Goal: Transaction & Acquisition: Purchase product/service

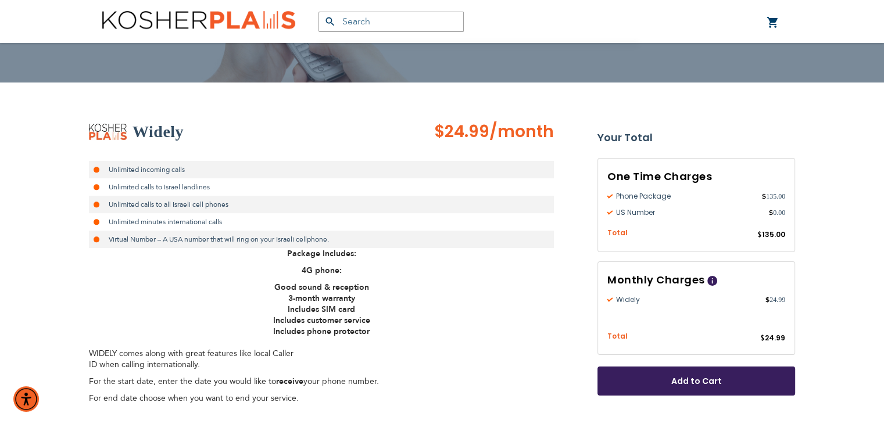
scroll to position [148, 0]
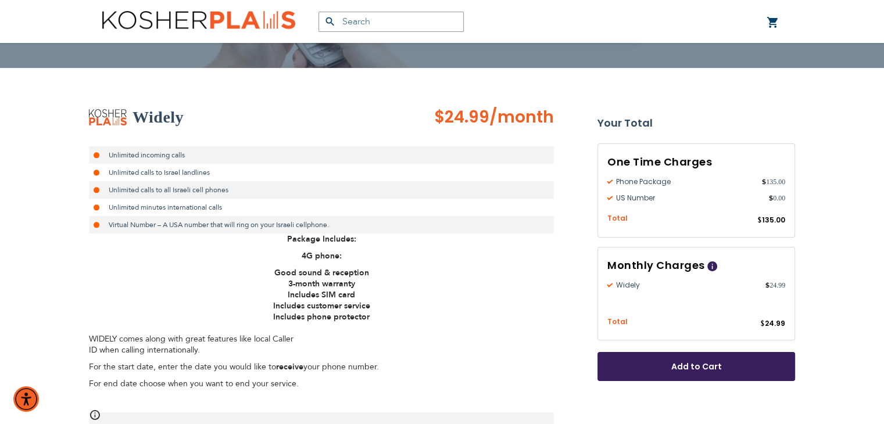
click at [719, 369] on span "Add to Cart" at bounding box center [696, 367] width 121 height 12
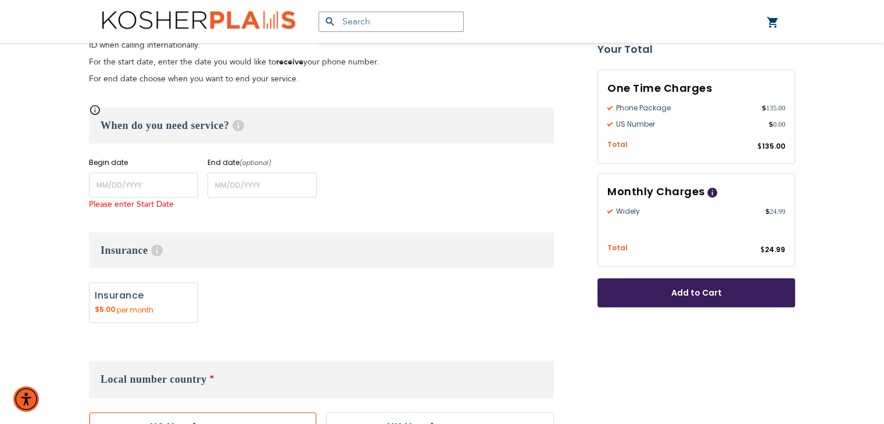
scroll to position [451, 0]
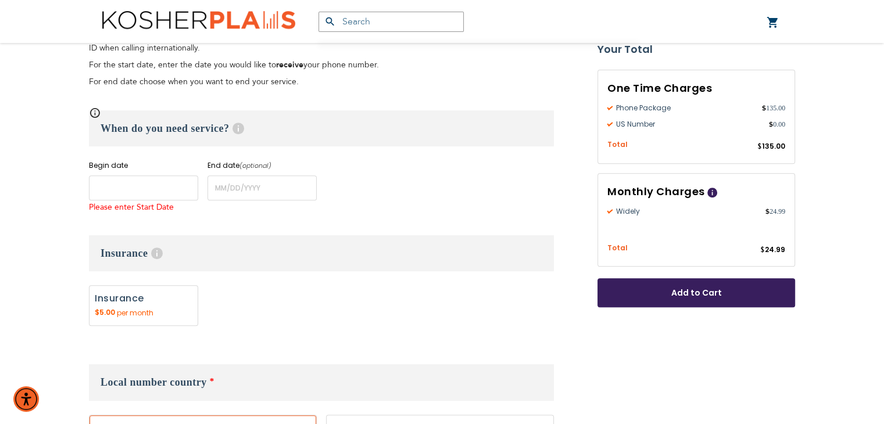
click at [106, 191] on input "name" at bounding box center [143, 188] width 109 height 25
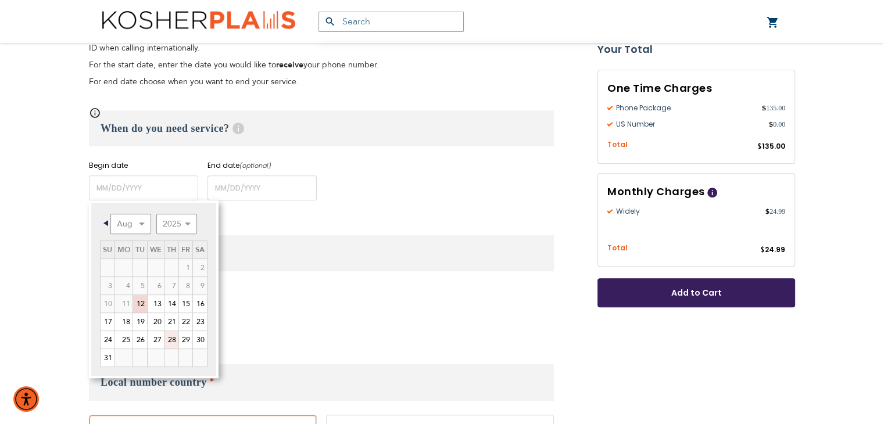
click at [174, 340] on link "28" at bounding box center [172, 339] width 14 height 17
type input "[DATE]"
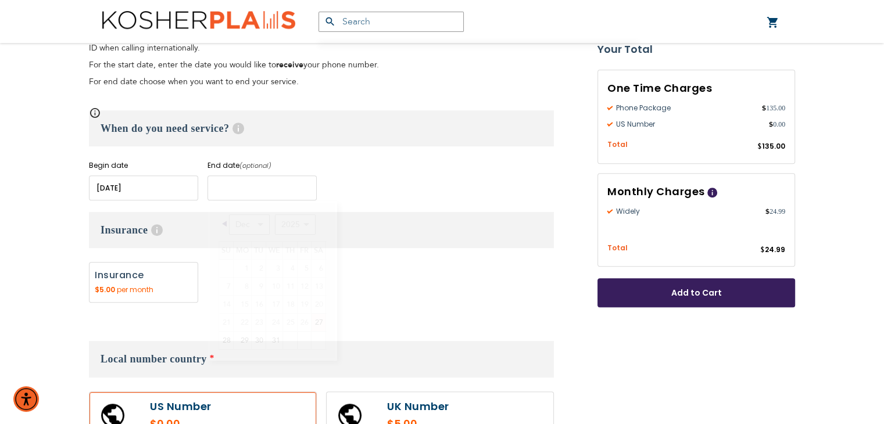
click at [256, 189] on input "name" at bounding box center [262, 188] width 109 height 25
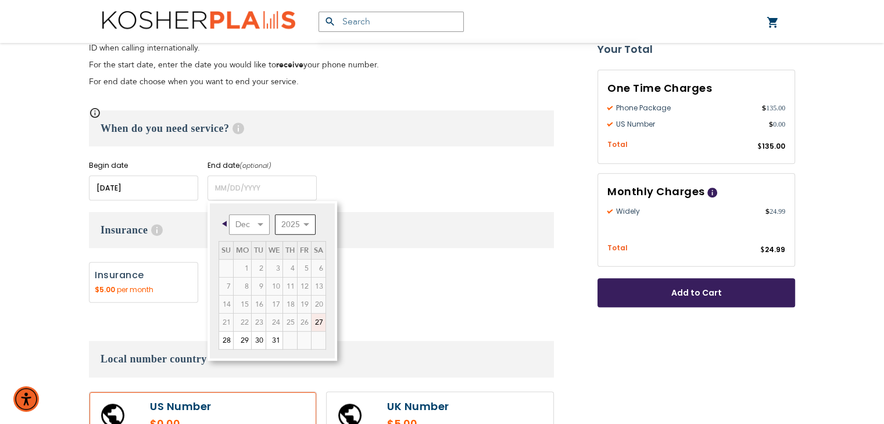
click at [305, 220] on select "2025 2026 2027 2028 2029 2030 2031 2032 2033 2034 2035" at bounding box center [295, 225] width 41 height 20
click at [261, 220] on select "Jan Feb Mar Apr May Jun [DATE] Aug Sep Oct Nov Dec" at bounding box center [249, 225] width 41 height 20
click at [305, 268] on link "5" at bounding box center [304, 268] width 13 height 17
type input "[DATE]"
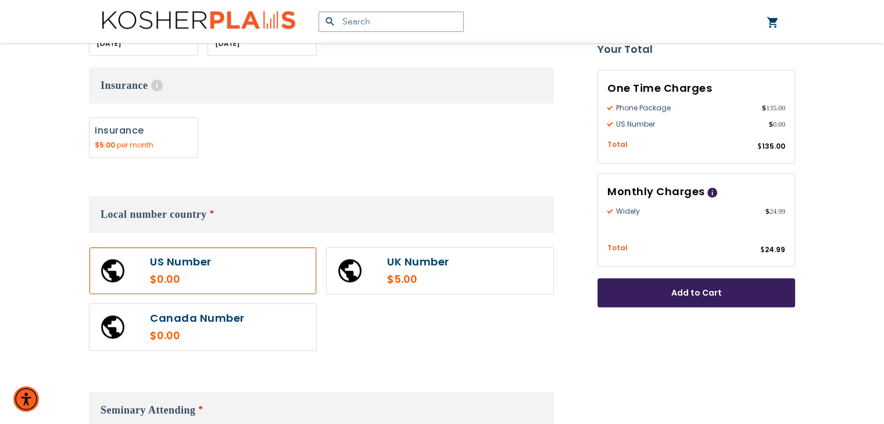
scroll to position [602, 0]
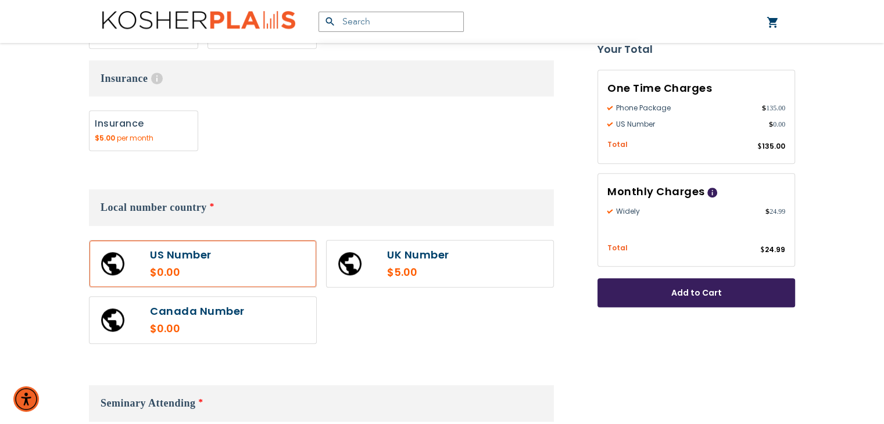
click at [230, 267] on label at bounding box center [203, 264] width 227 height 47
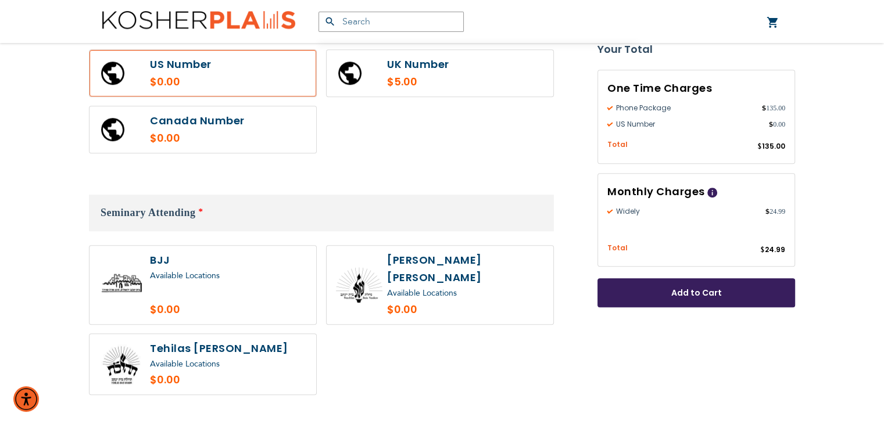
scroll to position [797, 0]
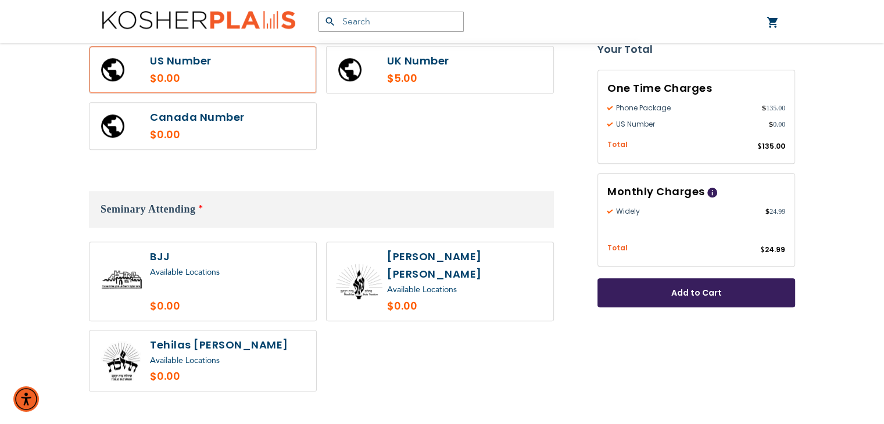
click at [179, 333] on label at bounding box center [203, 361] width 227 height 61
radio input "true"
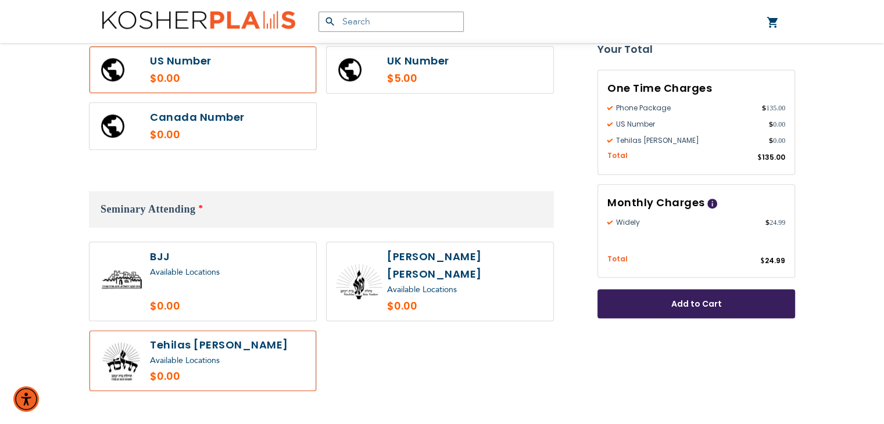
click at [206, 355] on span "Available Locations" at bounding box center [185, 360] width 70 height 11
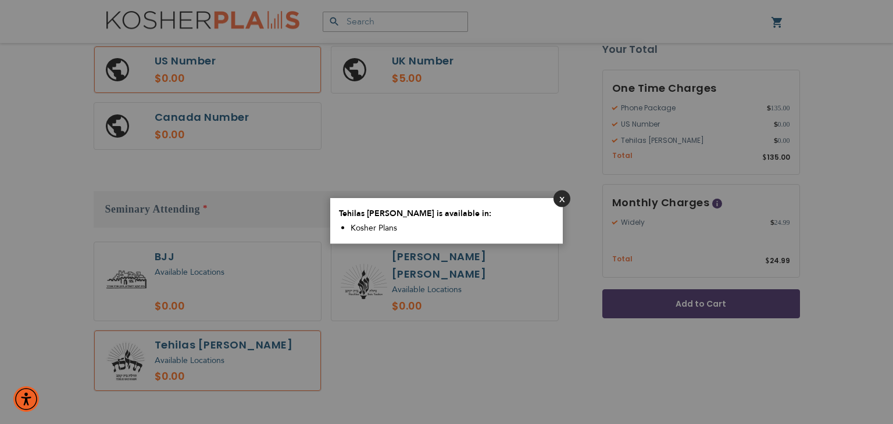
click at [559, 203] on button "Close" at bounding box center [562, 199] width 17 height 17
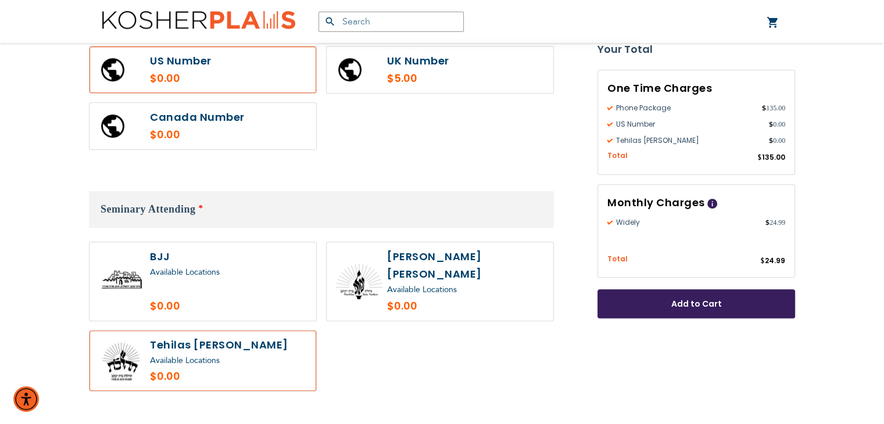
click at [186, 275] on span "Available Locations" at bounding box center [185, 272] width 70 height 11
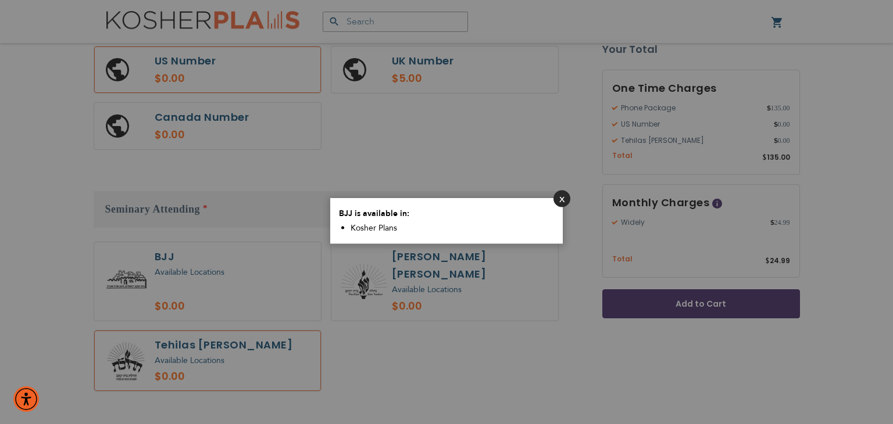
click at [563, 196] on button "Close" at bounding box center [562, 199] width 17 height 17
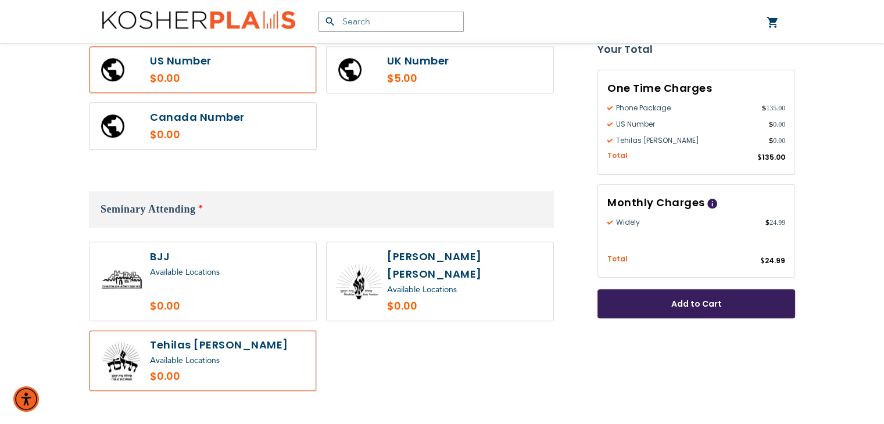
click at [679, 306] on span "Add to Cart" at bounding box center [696, 304] width 121 height 12
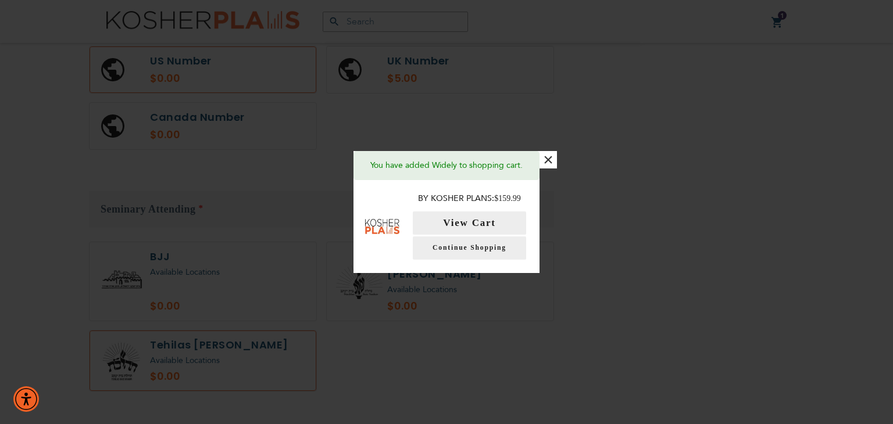
click at [549, 160] on button "×" at bounding box center [548, 159] width 17 height 17
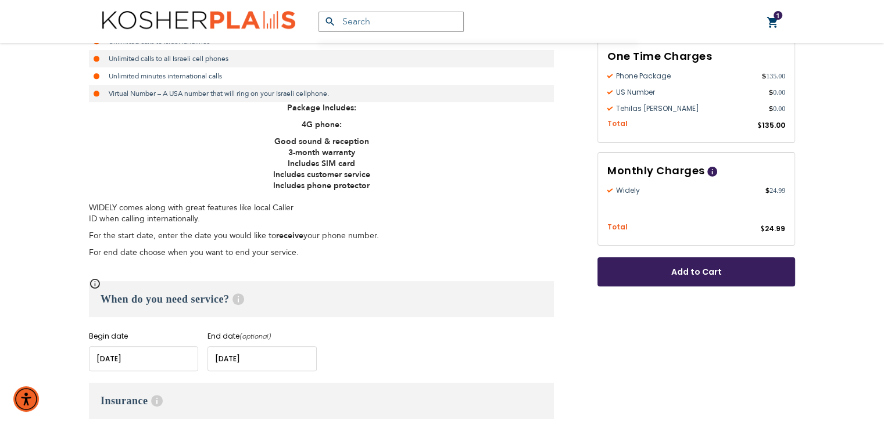
scroll to position [0, 0]
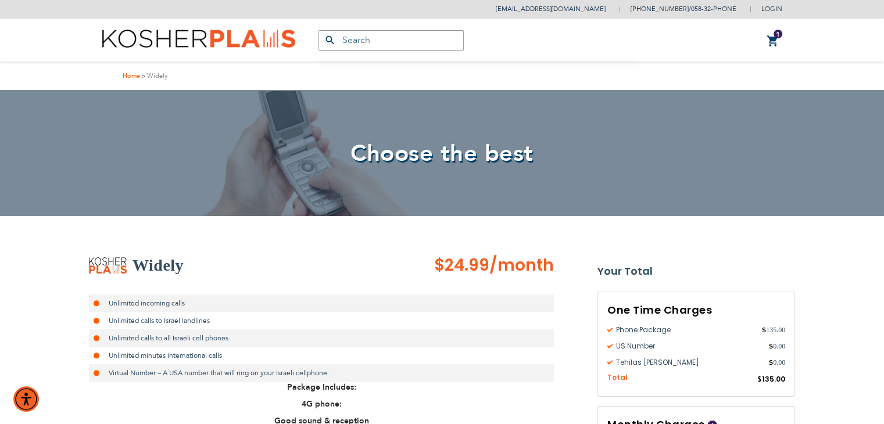
click at [127, 76] on link "Home" at bounding box center [131, 76] width 17 height 9
